Goal: Information Seeking & Learning: Understand process/instructions

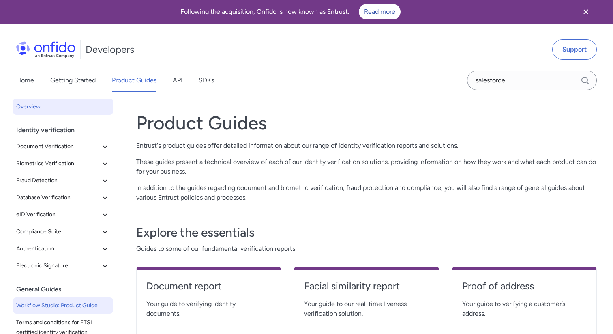
click at [72, 303] on span "Workflow Studio: Product Guide" at bounding box center [63, 306] width 94 height 10
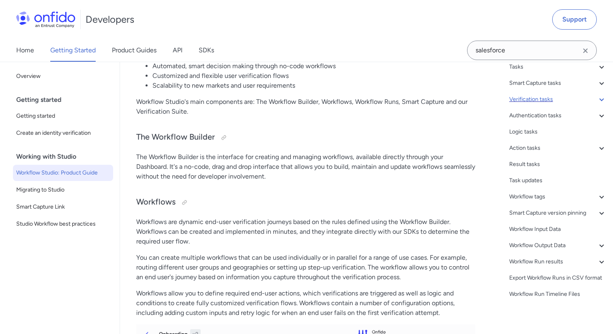
scroll to position [150, 0]
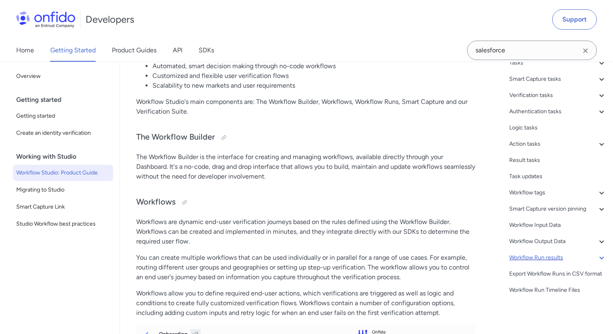
click at [528, 259] on div "Workflow Run results" at bounding box center [558, 258] width 97 height 10
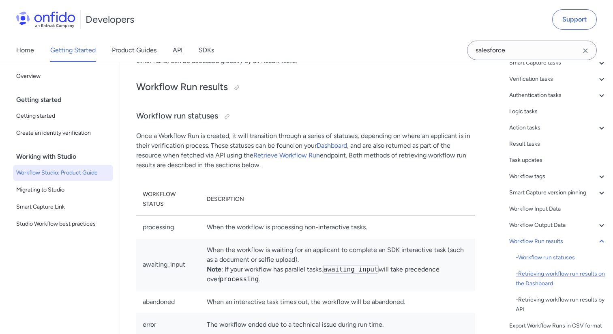
scroll to position [78, 0]
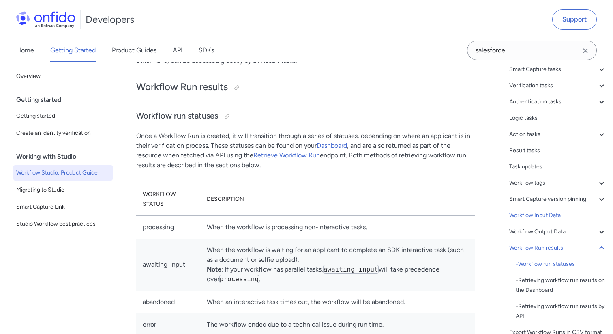
click at [540, 214] on div "Workflow Input Data" at bounding box center [558, 216] width 97 height 10
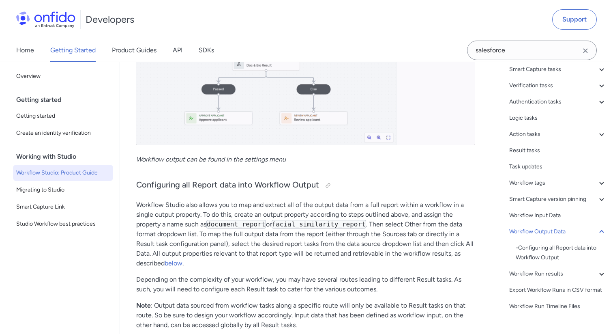
scroll to position [16236, 0]
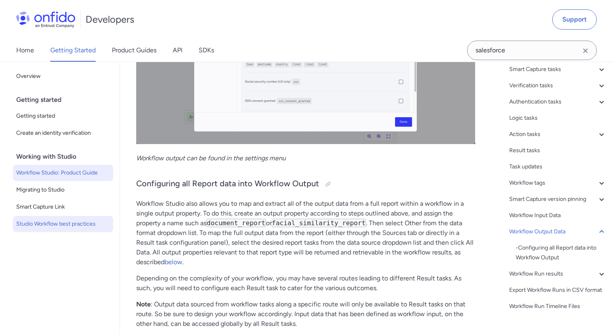
click at [87, 224] on span "Studio Workflow best practices" at bounding box center [63, 224] width 94 height 10
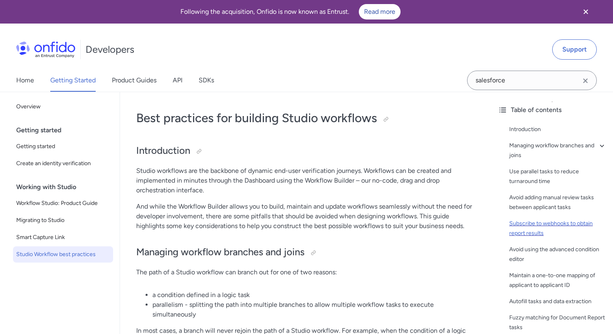
scroll to position [23, 0]
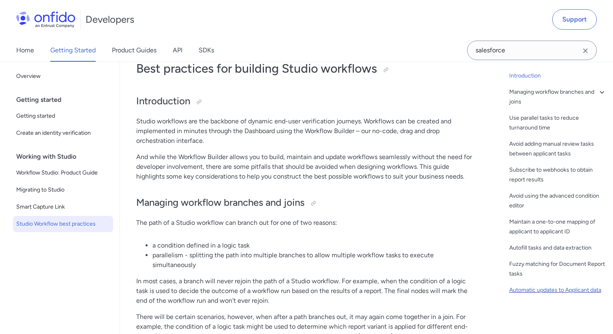
click at [551, 288] on div "Automatic updates to Applicant data" at bounding box center [558, 290] width 97 height 10
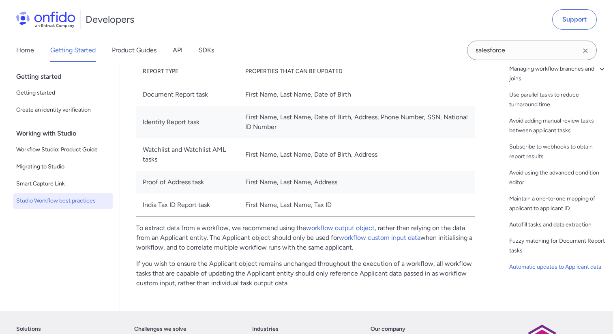
scroll to position [2337, 0]
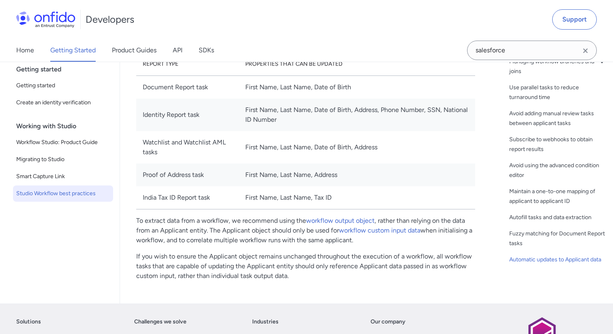
drag, startPoint x: 137, startPoint y: 222, endPoint x: 362, endPoint y: 246, distance: 226.0
click at [362, 245] on p "To extract data from a workflow, we recommend using the workflow output object …" at bounding box center [305, 230] width 339 height 29
copy p "To extract data from a workflow, we recommend using the workflow output object …"
click at [65, 142] on span "Workflow Studio: Product Guide" at bounding box center [63, 143] width 94 height 10
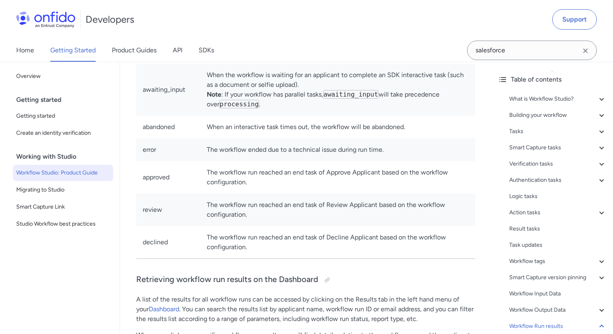
scroll to position [16670, 0]
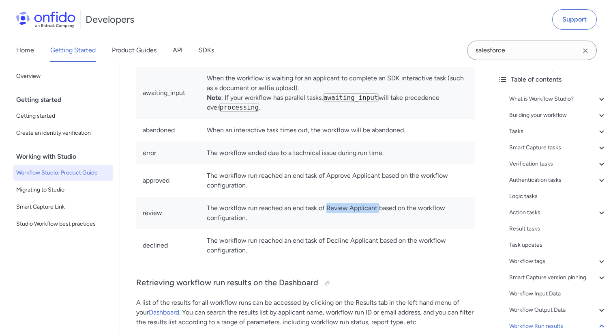
drag, startPoint x: 327, startPoint y: 215, endPoint x: 377, endPoint y: 215, distance: 50.3
click at [377, 215] on td "The workflow run reached an end task of Review Applicant based on the workflow …" at bounding box center [337, 213] width 275 height 32
copy td "Review Applicant"
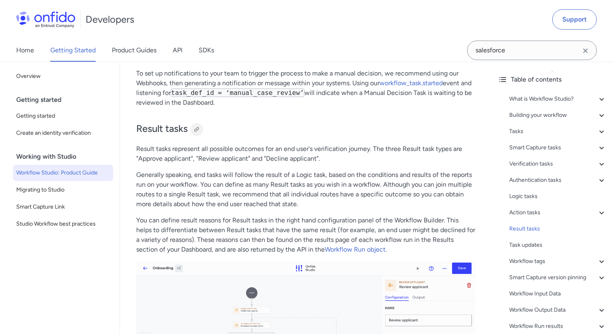
click at [200, 133] on div at bounding box center [197, 129] width 6 height 6
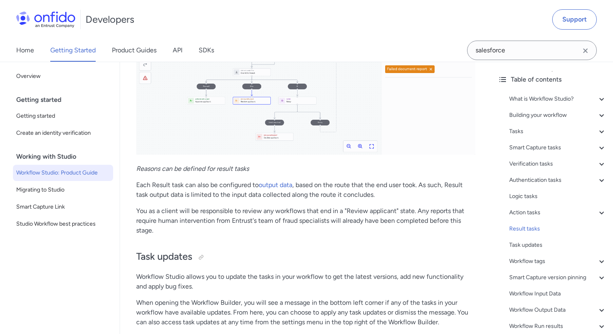
scroll to position [13011, 0]
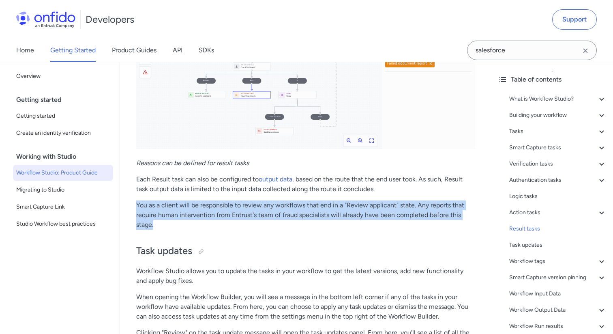
drag, startPoint x: 167, startPoint y: 235, endPoint x: 132, endPoint y: 215, distance: 40.7
copy p "You as a client will be responsible to review any workflows that end in a "Revi…"
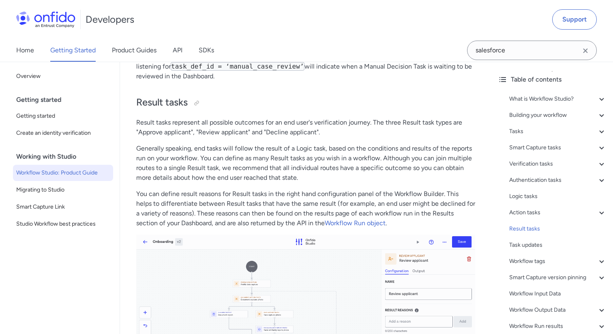
scroll to position [12722, 0]
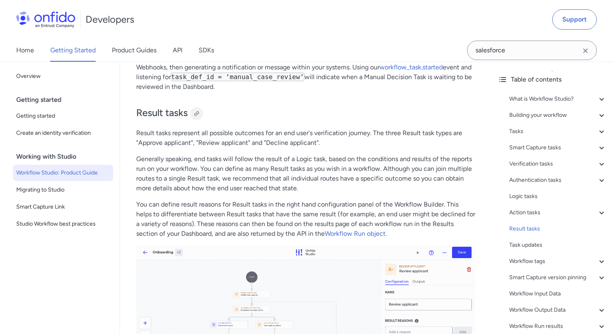
click at [200, 117] on div at bounding box center [197, 113] width 6 height 6
